Goal: Check status: Check status

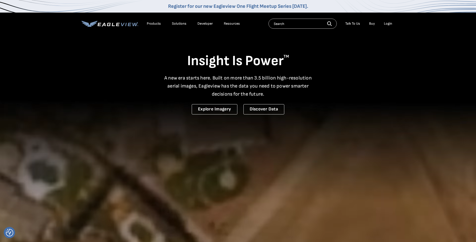
click at [389, 24] on div "Login" at bounding box center [388, 23] width 8 height 5
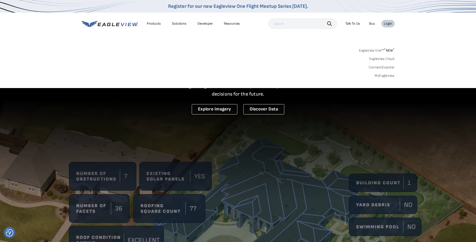
click at [382, 76] on link "MyEagleview" at bounding box center [385, 75] width 20 height 5
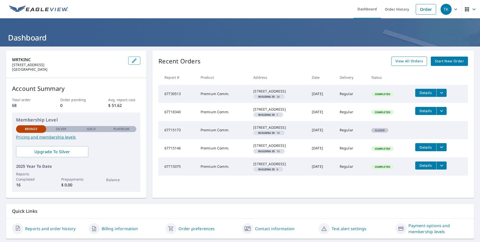
click at [406, 61] on span "View All Orders" at bounding box center [409, 61] width 28 height 6
